Goal: Navigation & Orientation: Go to known website

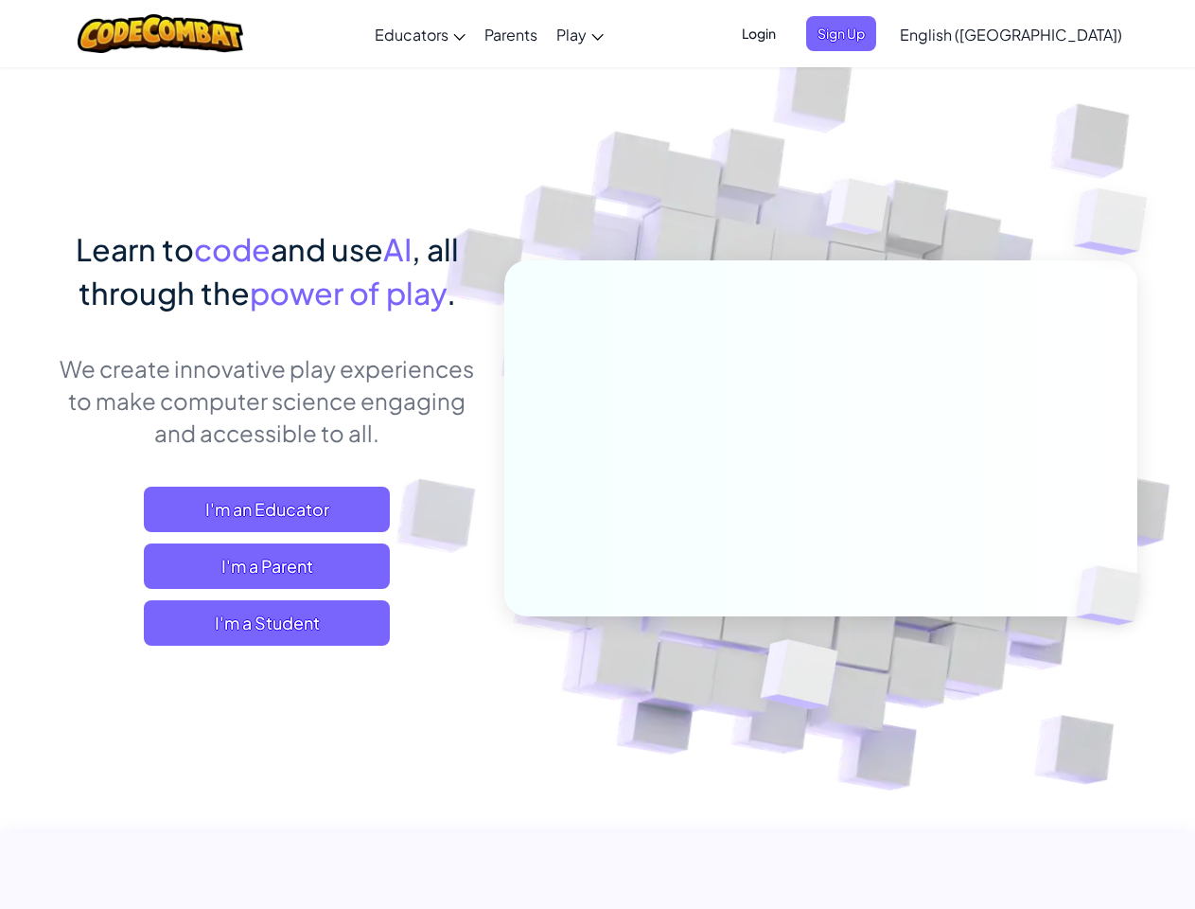
click at [787, 33] on span "Login" at bounding box center [759, 33] width 57 height 35
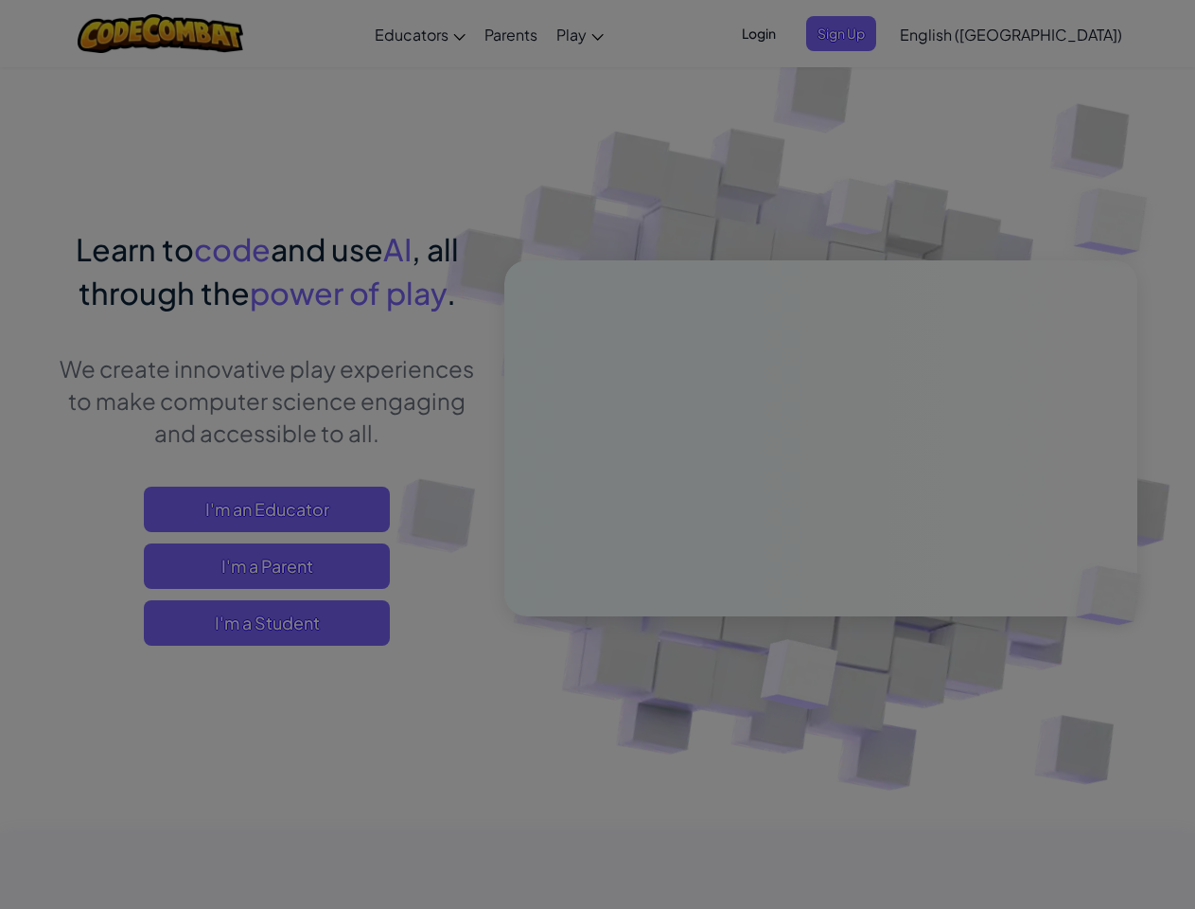
click at [0, 0] on input "Email or Username :" at bounding box center [0, 0] width 0 height 0
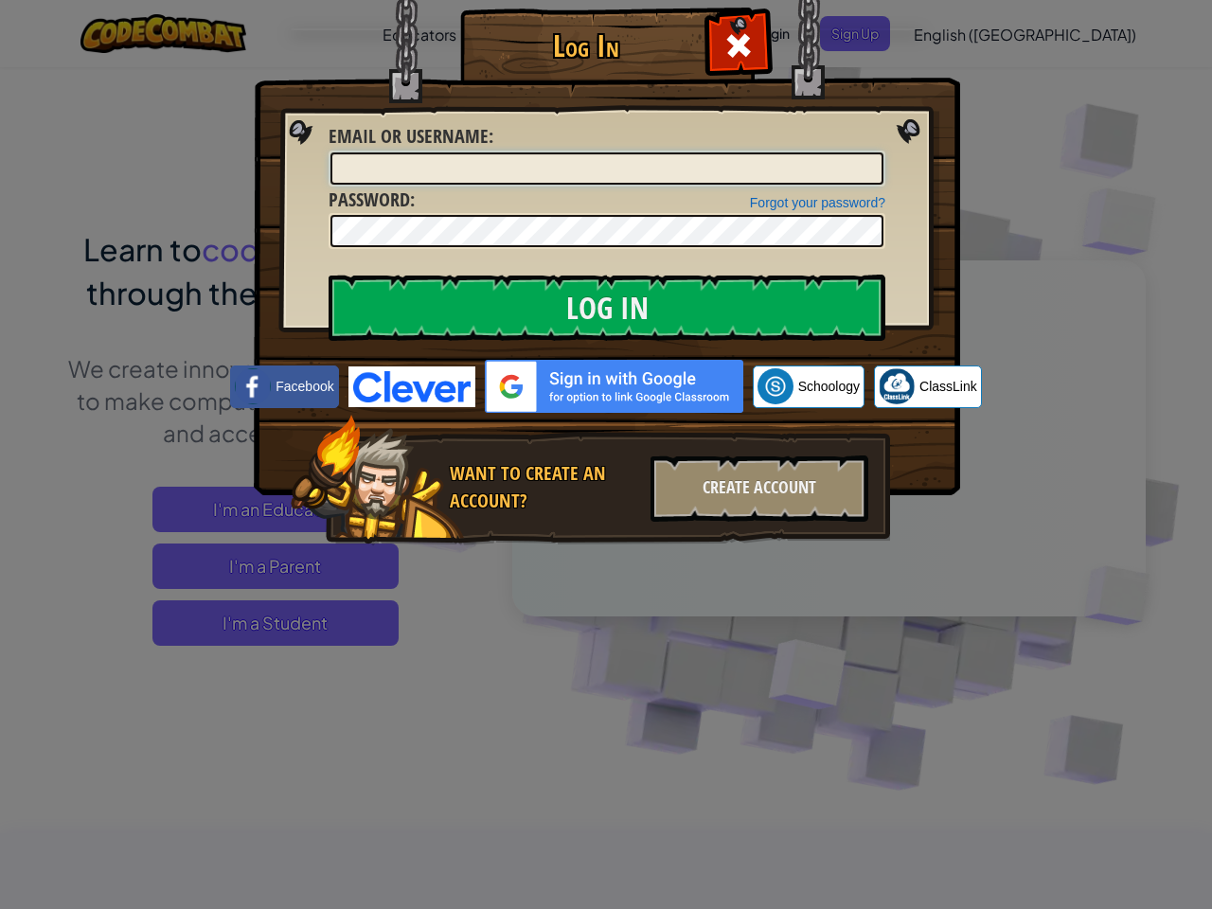
click at [957, 33] on div "Log In Unknown Error Email or Username : Forgot your password? Password : Log I…" at bounding box center [606, 454] width 1212 height 909
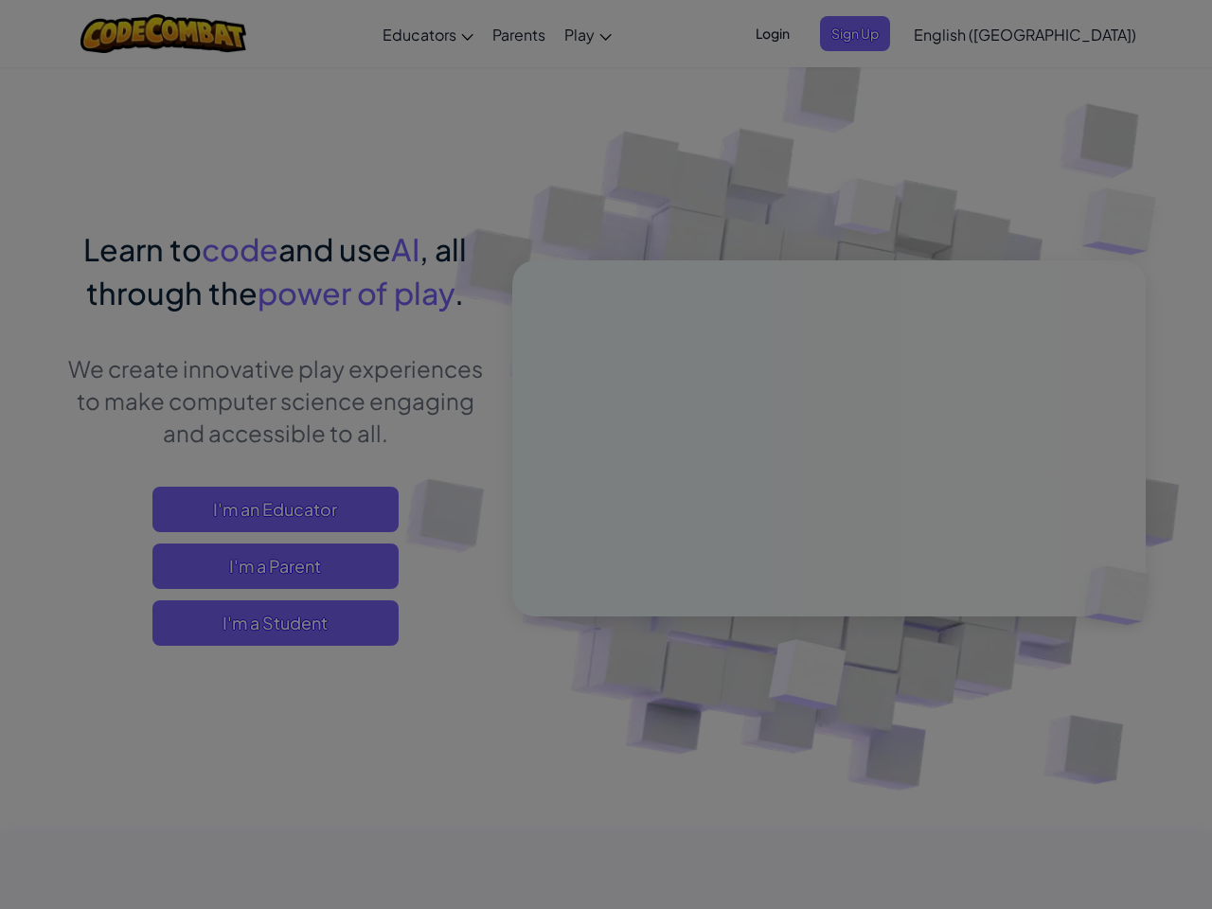
click at [1058, 34] on div at bounding box center [606, 454] width 1212 height 909
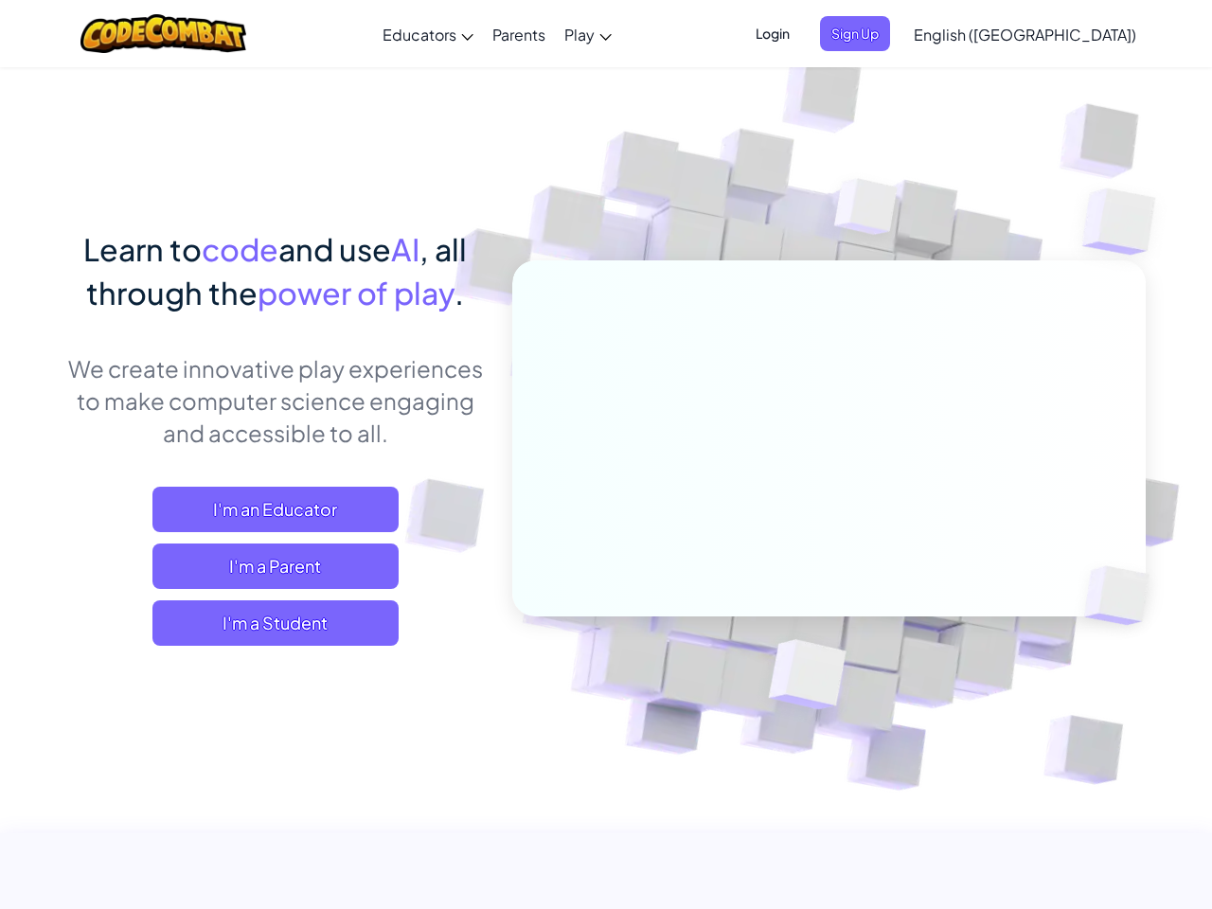
click at [267, 623] on span "I'm a Student" at bounding box center [275, 622] width 246 height 45
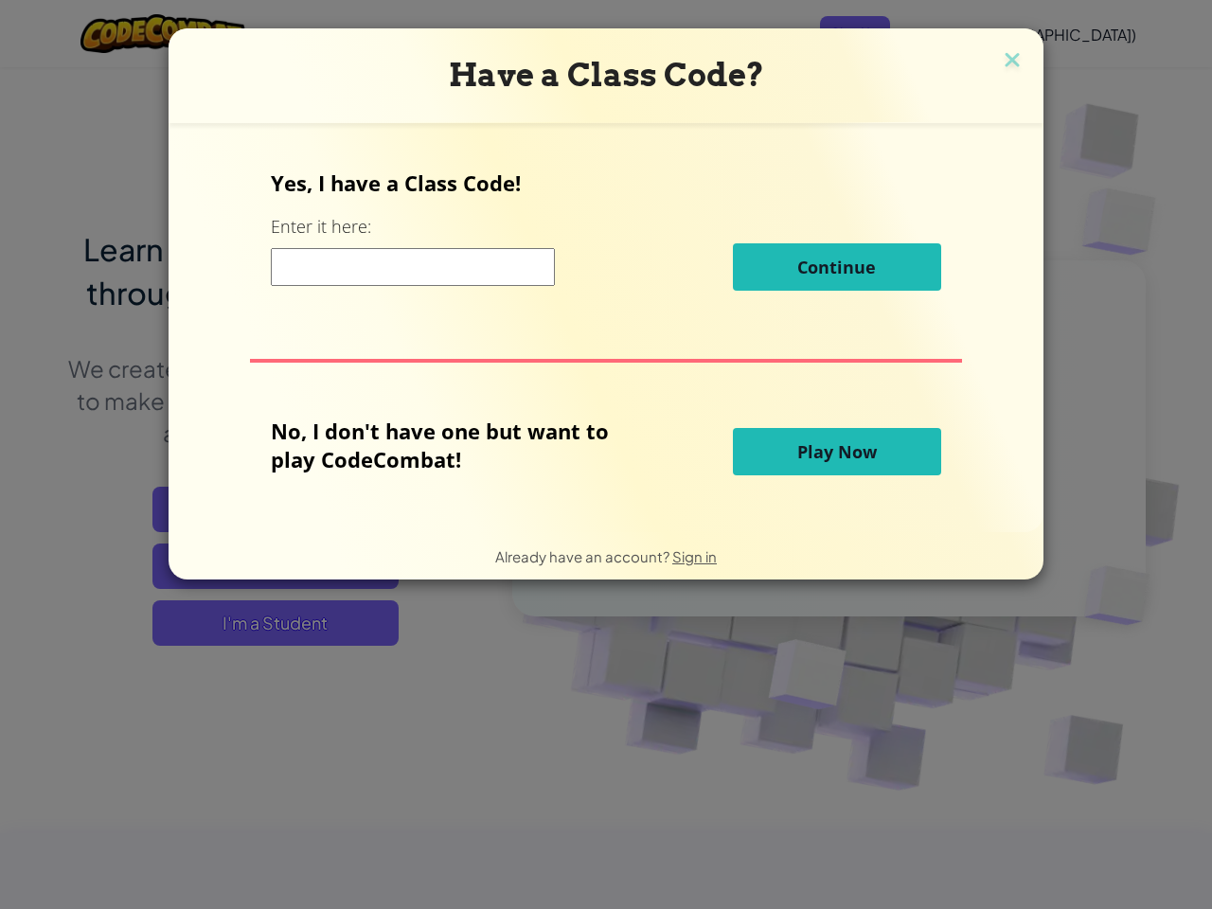
click at [267, 623] on div "Have a Class Code? Yes, I have a Class Code! Enter it here: Continue No, I don'…" at bounding box center [606, 454] width 1212 height 909
